Goal: Task Accomplishment & Management: Complete application form

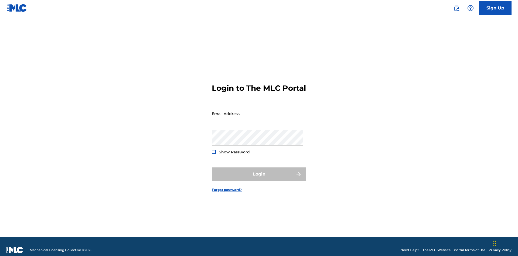
scroll to position [7, 0]
click at [495, 8] on link "Sign Up" at bounding box center [495, 7] width 32 height 13
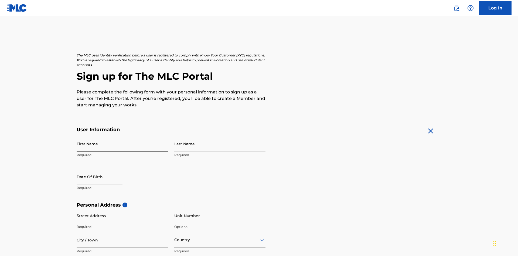
click at [122, 136] on input "First Name" at bounding box center [122, 143] width 91 height 15
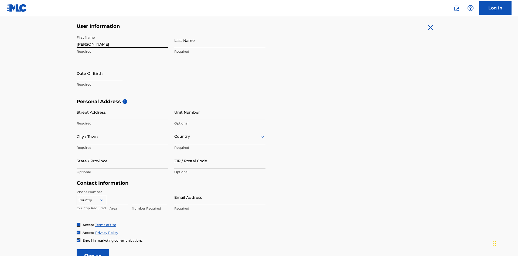
type input "[PERSON_NAME]"
click at [220, 40] on input "Last Name" at bounding box center [219, 40] width 91 height 15
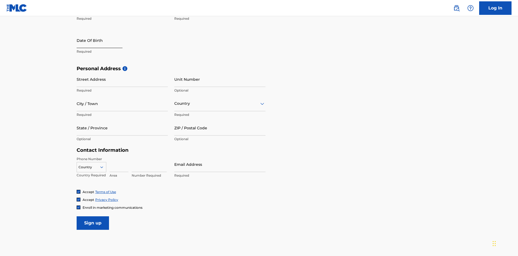
type input "Ribble"
click at [104, 41] on input "text" at bounding box center [100, 40] width 46 height 15
select select "8"
select select "2025"
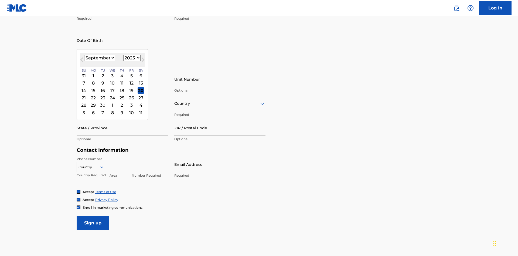
click at [99, 58] on select "January February March April May June July August September October November De…" at bounding box center [99, 58] width 31 height 6
select select "0"
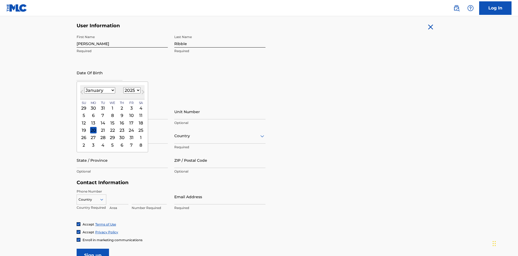
click at [131, 90] on select "1900 1901 1902 1903 1904 1905 1906 1907 1908 1909 1910 1911 1912 1913 1914 1915…" at bounding box center [131, 90] width 17 height 6
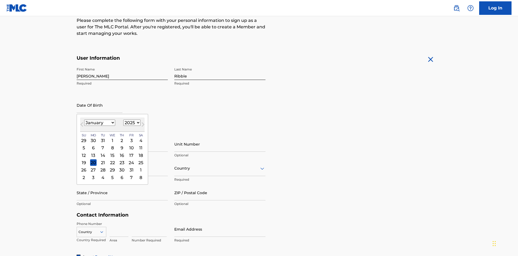
select select "1985"
click at [131, 122] on select "1900 1901 1902 1903 1904 1905 1906 1907 1908 1909 1910 1911 1912 1913 1914 1915…" at bounding box center [131, 122] width 17 height 6
click at [102, 145] on div "8" at bounding box center [103, 148] width 6 height 6
type input "[DATE]"
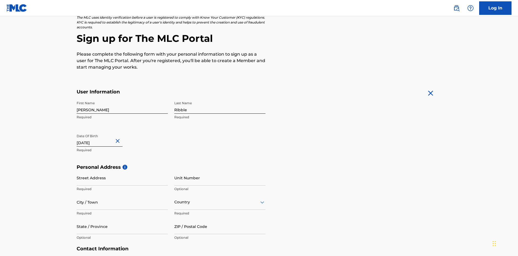
scroll to position [166, 0]
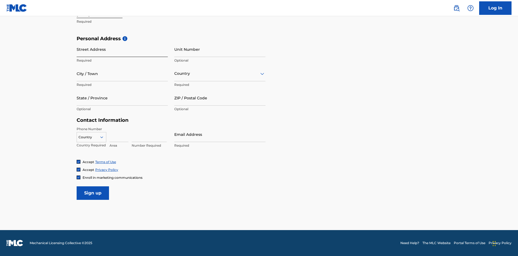
click at [122, 49] on input "Street Address" at bounding box center [122, 49] width 91 height 15
type input "[STREET_ADDRESS]"
click at [122, 73] on input "City / Town" at bounding box center [122, 73] width 91 height 15
type input "[GEOGRAPHIC_DATA]"
click at [174, 73] on input "text" at bounding box center [174, 74] width 1 height 6
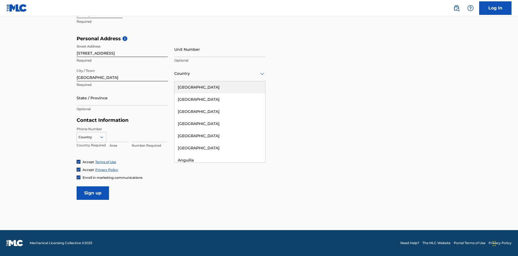
click at [220, 87] on div "[GEOGRAPHIC_DATA]" at bounding box center [219, 87] width 91 height 12
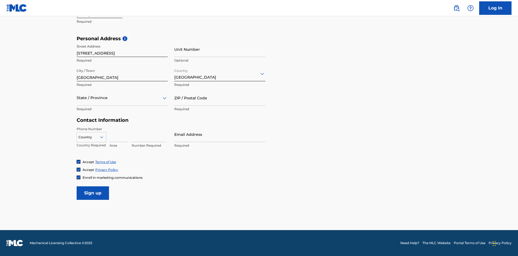
click at [122, 98] on div at bounding box center [122, 97] width 91 height 7
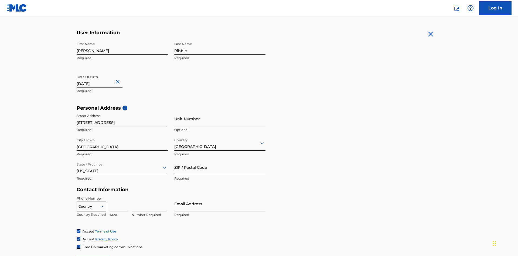
click at [220, 159] on input "ZIP / Postal Code" at bounding box center [219, 166] width 91 height 15
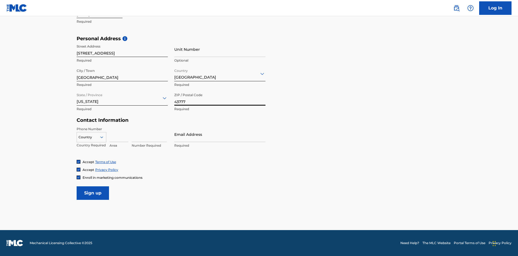
type input "43777"
click at [104, 137] on icon at bounding box center [101, 137] width 5 height 5
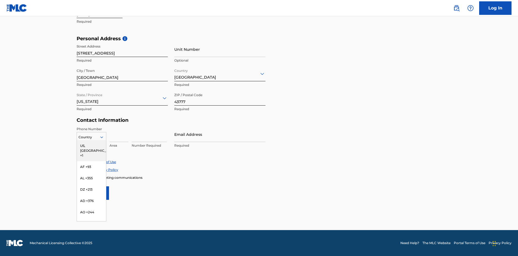
click at [91, 145] on div "US, [GEOGRAPHIC_DATA] +1" at bounding box center [91, 150] width 29 height 21
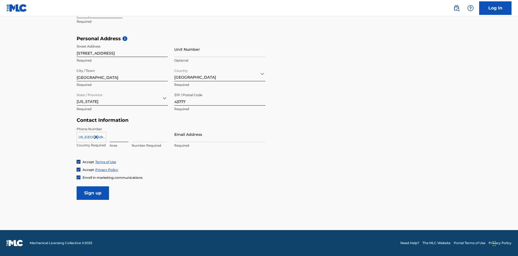
click at [119, 134] on input at bounding box center [118, 133] width 19 height 15
type input "740"
click at [149, 134] on input at bounding box center [149, 133] width 35 height 15
type input "8086351"
click at [220, 134] on input "Email Address" at bounding box center [219, 133] width 91 height 15
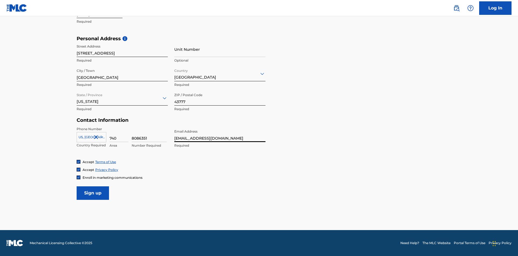
scroll to position [0, 13]
type input "[EMAIL_ADDRESS][DOMAIN_NAME]"
click at [93, 193] on input "Sign up" at bounding box center [93, 192] width 32 height 13
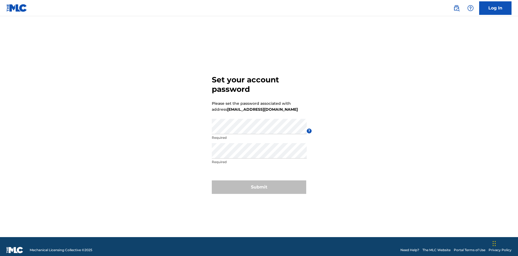
scroll to position [7, 0]
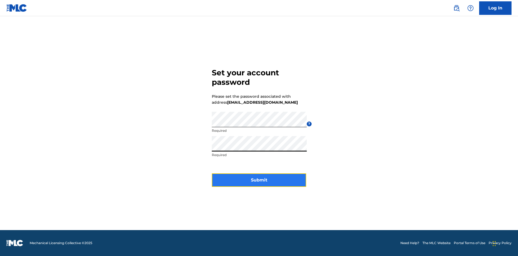
click at [259, 183] on button "Submit" at bounding box center [259, 179] width 94 height 13
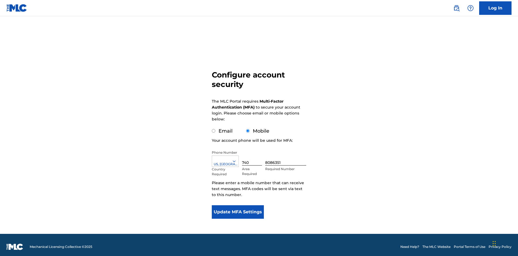
scroll to position [5, 0]
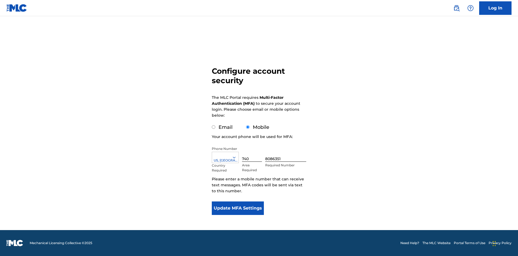
click at [214, 127] on input "Email" at bounding box center [214, 127] width 4 height 4
radio input "true"
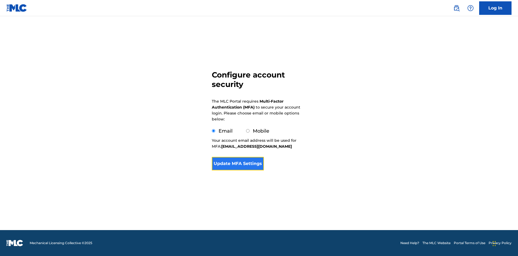
click at [238, 170] on button "Update MFA Settings" at bounding box center [238, 163] width 52 height 13
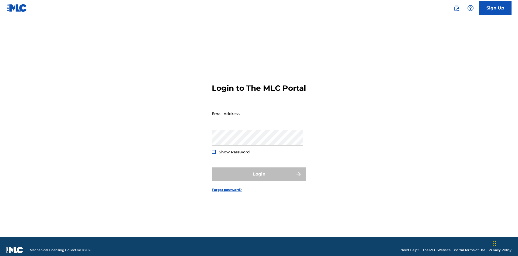
click at [257, 111] on input "Email Address" at bounding box center [257, 113] width 91 height 15
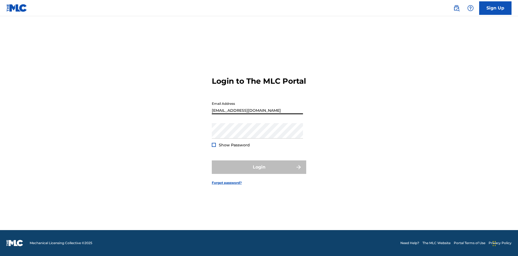
scroll to position [0, 13]
type input "e93e8319-e8ca-4b7d-92f5-ef647e091a02@mailslurp.biz"
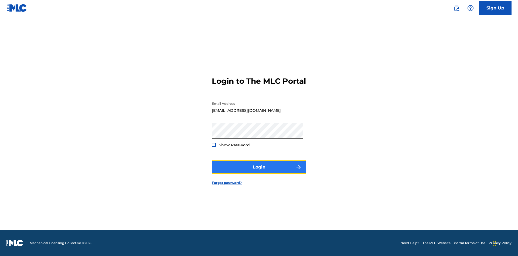
click at [259, 172] on button "Login" at bounding box center [259, 166] width 94 height 13
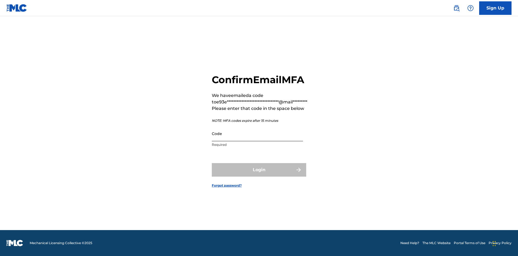
click at [257, 133] on input "Code" at bounding box center [257, 133] width 91 height 15
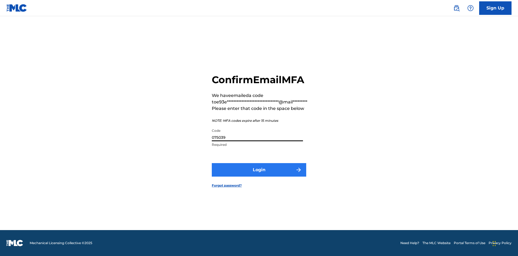
type input "075039"
click at [259, 169] on button "Login" at bounding box center [259, 169] width 94 height 13
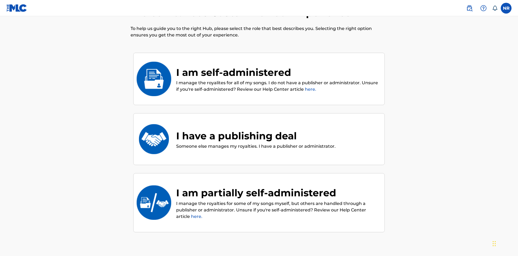
scroll to position [24, 0]
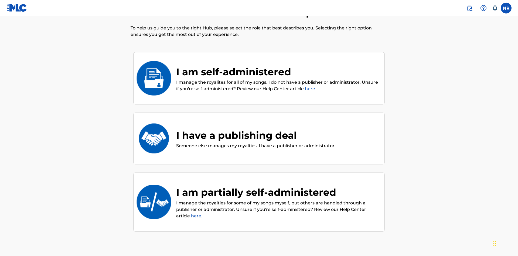
click at [255, 128] on div "I have a publishing deal" at bounding box center [255, 135] width 159 height 15
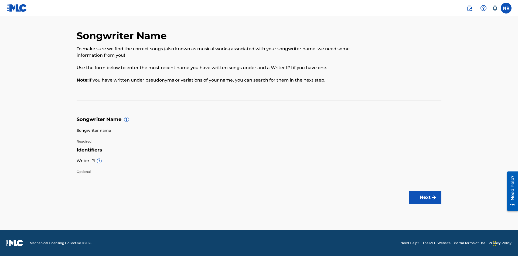
click at [122, 130] on input "Songwriter name" at bounding box center [122, 129] width 91 height 15
type input "JDOZfhwvGOQHJFuglIAI0ii2T LJUILCvyABtd0DLn6K3U6dB5b"
click at [122, 160] on input "Writer IPI ?" at bounding box center [122, 160] width 91 height 15
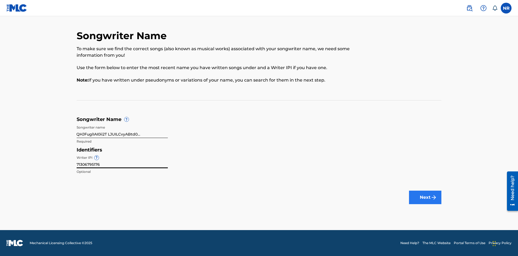
type input "71306795176"
click at [425, 197] on button "Next" at bounding box center [425, 196] width 32 height 13
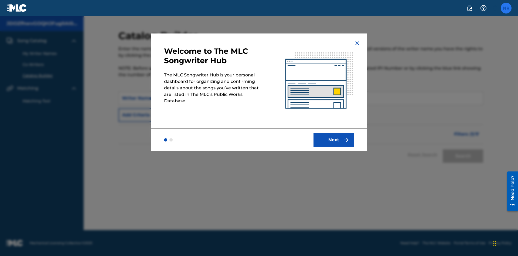
click at [506, 8] on label at bounding box center [505, 8] width 11 height 11
click at [506, 8] on input "NR Nicole Ribble e93e8319-e8ca-4b7d-92f5-ef647e091a02@mailslurp.biz Notificatio…" at bounding box center [506, 8] width 0 height 0
